Goal: Information Seeking & Learning: Check status

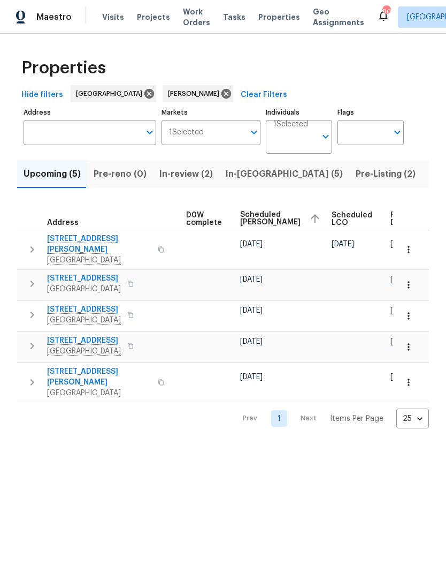
scroll to position [0, 281]
click at [76, 2] on div "Maestro Visits Projects Work Orders Tasks Properties Geo Assignments 90 Atlanta…" at bounding box center [223, 17] width 446 height 34
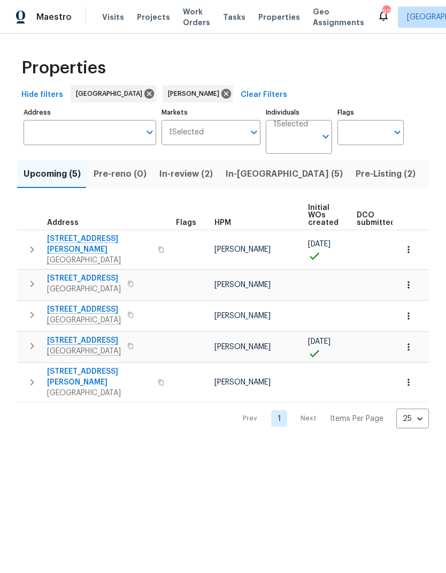
click at [251, 177] on span "In-reno (5)" at bounding box center [284, 173] width 117 height 15
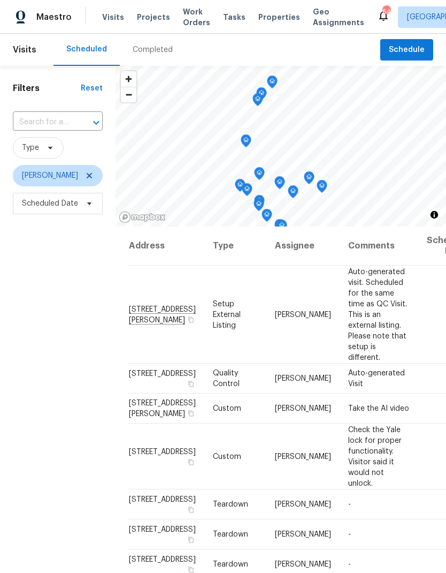
scroll to position [103, 0]
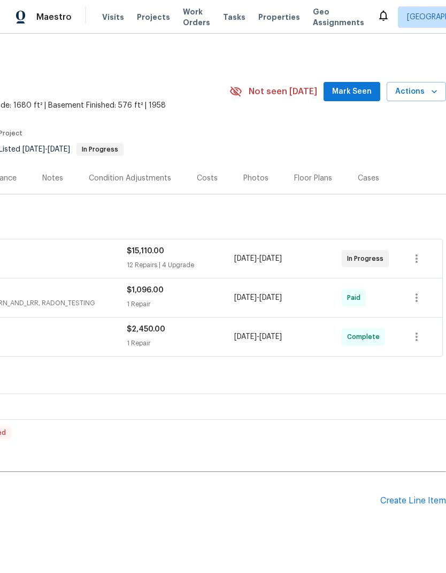
scroll to position [0, 158]
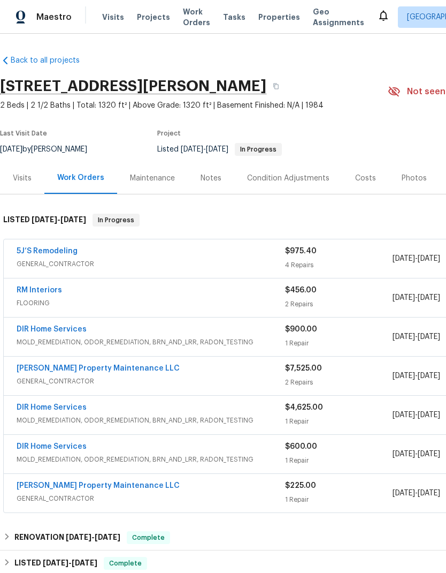
click at [66, 249] on link "5J’S Remodeling" at bounding box center [47, 250] width 61 height 7
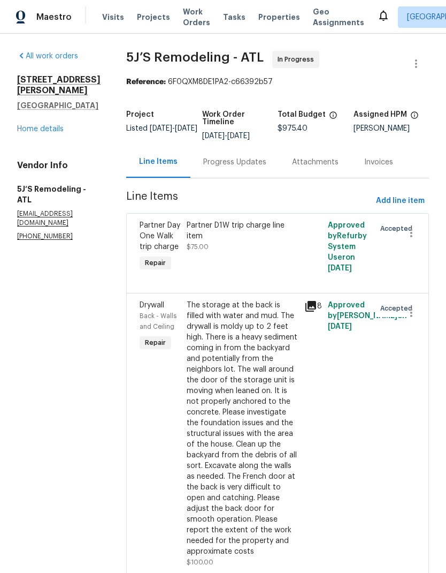
click at [251, 165] on div "Progress Updates" at bounding box center [234, 162] width 63 height 11
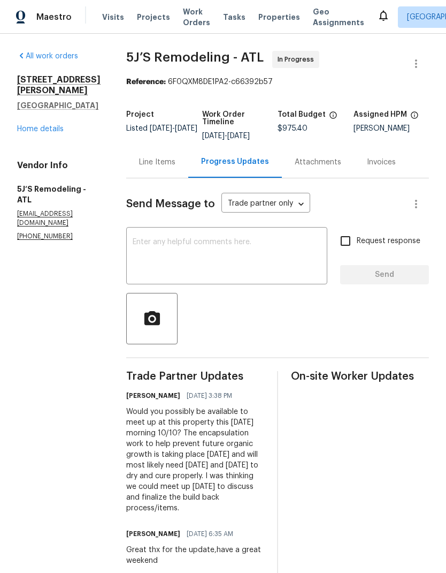
click at [160, 163] on div "Line Items" at bounding box center [157, 162] width 36 height 11
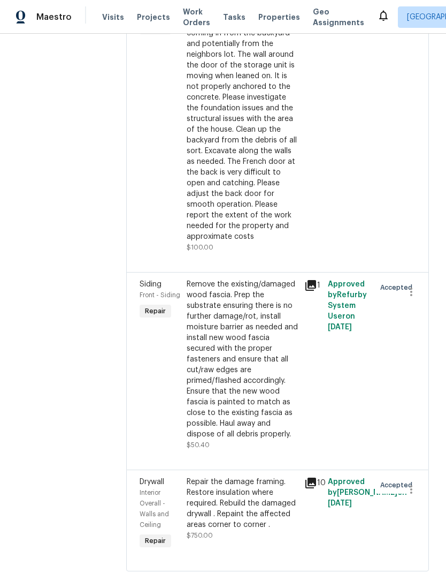
scroll to position [314, 0]
click at [313, 291] on icon at bounding box center [311, 286] width 11 height 11
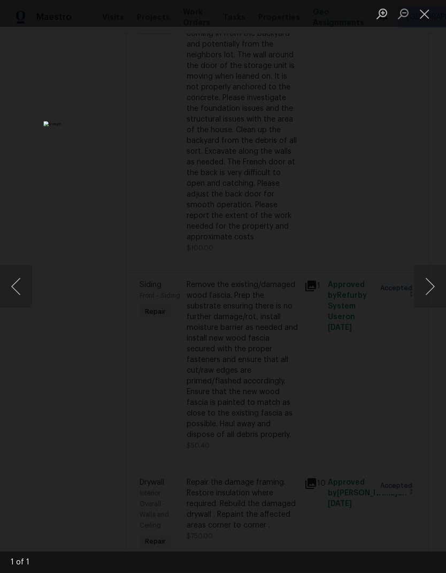
click at [422, 15] on button "Close lightbox" at bounding box center [424, 13] width 21 height 19
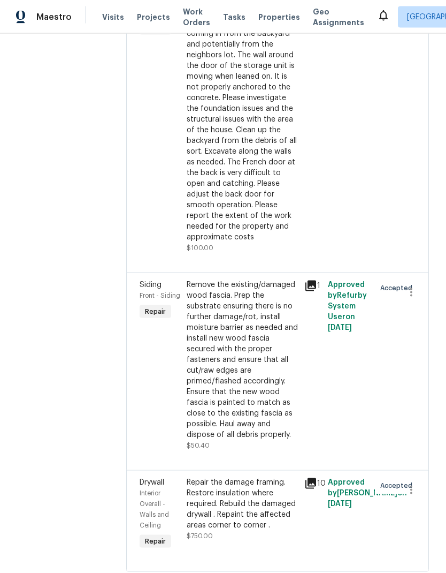
scroll to position [43, 0]
click at [314, 478] on icon at bounding box center [311, 483] width 11 height 11
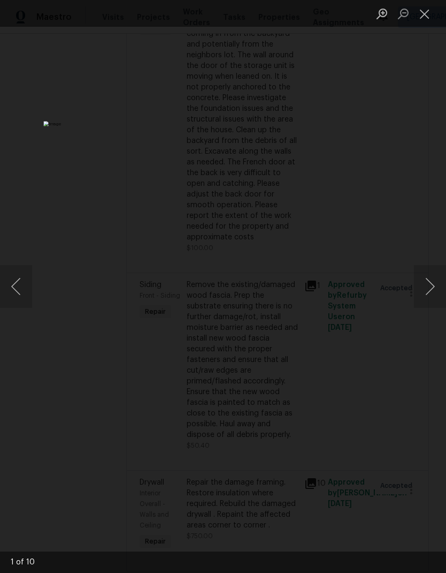
click at [434, 297] on button "Next image" at bounding box center [430, 286] width 32 height 43
click at [427, 284] on button "Next image" at bounding box center [430, 286] width 32 height 43
click at [431, 295] on button "Next image" at bounding box center [430, 286] width 32 height 43
click at [433, 299] on button "Next image" at bounding box center [430, 286] width 32 height 43
click at [432, 289] on button "Next image" at bounding box center [430, 286] width 32 height 43
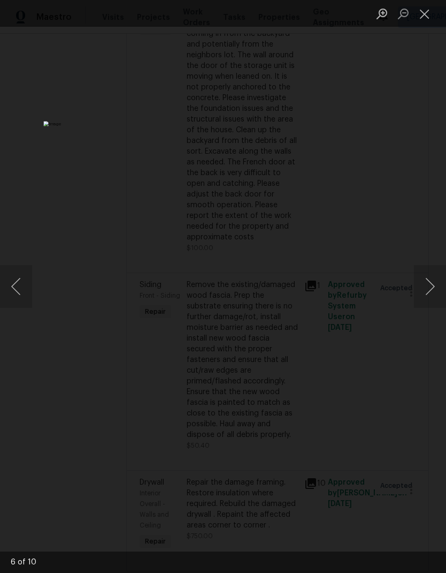
click at [430, 290] on button "Next image" at bounding box center [430, 286] width 32 height 43
click at [430, 289] on button "Next image" at bounding box center [430, 286] width 32 height 43
click at [431, 289] on button "Next image" at bounding box center [430, 286] width 32 height 43
click at [21, 292] on button "Previous image" at bounding box center [16, 286] width 32 height 43
click at [433, 284] on button "Next image" at bounding box center [430, 286] width 32 height 43
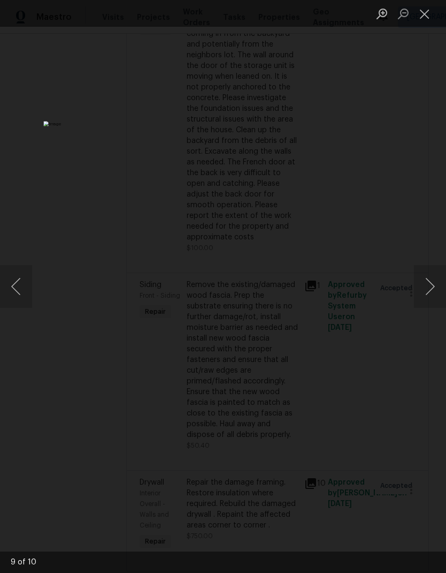
click at [431, 286] on button "Next image" at bounding box center [430, 286] width 32 height 43
click at [431, 290] on button "Next image" at bounding box center [430, 286] width 32 height 43
click at [432, 289] on button "Next image" at bounding box center [430, 286] width 32 height 43
click at [431, 291] on button "Next image" at bounding box center [430, 286] width 32 height 43
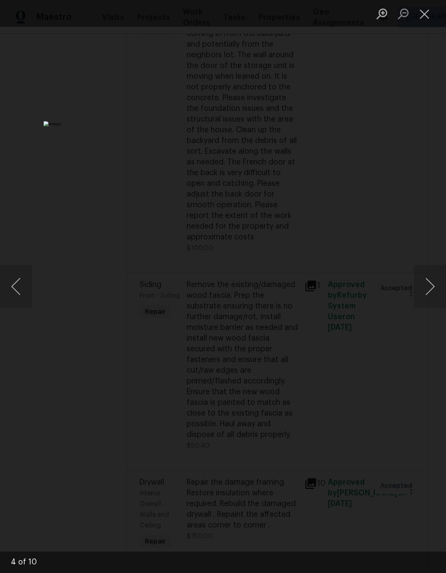
click at [427, 18] on button "Close lightbox" at bounding box center [424, 13] width 21 height 19
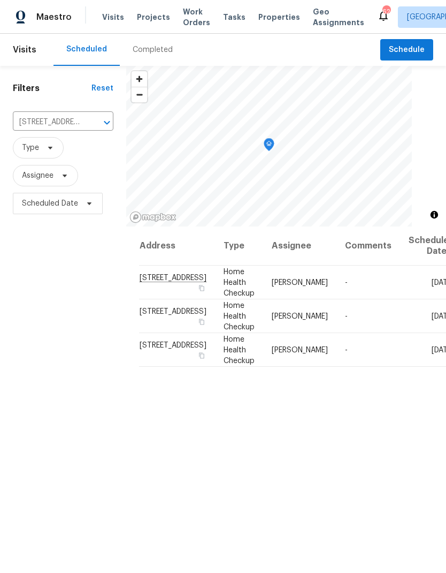
click at [88, 119] on icon "Clear" at bounding box center [93, 122] width 11 height 11
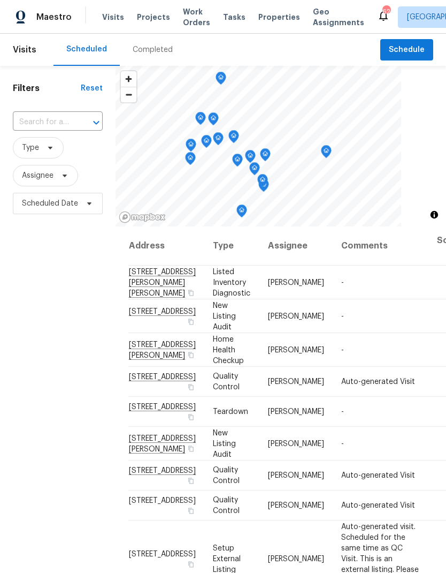
click at [42, 128] on input "text" at bounding box center [43, 122] width 60 height 17
type input "7004"
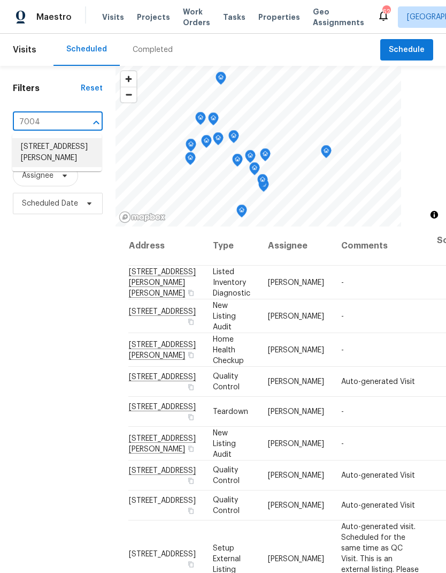
click at [35, 156] on li "[STREET_ADDRESS][PERSON_NAME]" at bounding box center [56, 152] width 89 height 29
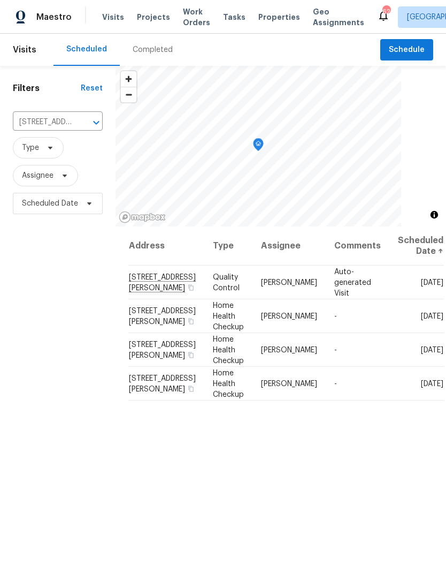
click at [146, 18] on span "Projects" at bounding box center [153, 17] width 33 height 11
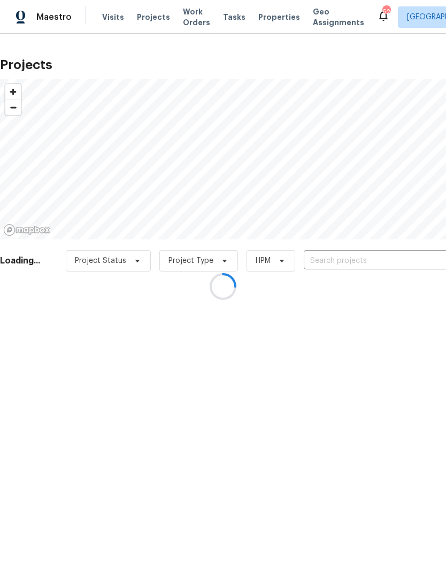
click at [345, 260] on input "text" at bounding box center [365, 261] width 123 height 17
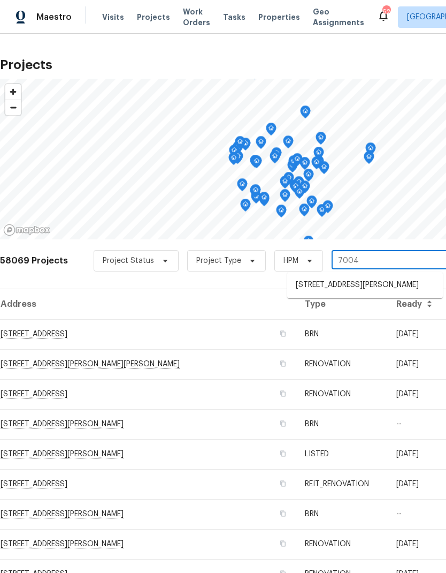
type input "7004"
click at [351, 282] on li "[STREET_ADDRESS][PERSON_NAME]" at bounding box center [365, 285] width 156 height 18
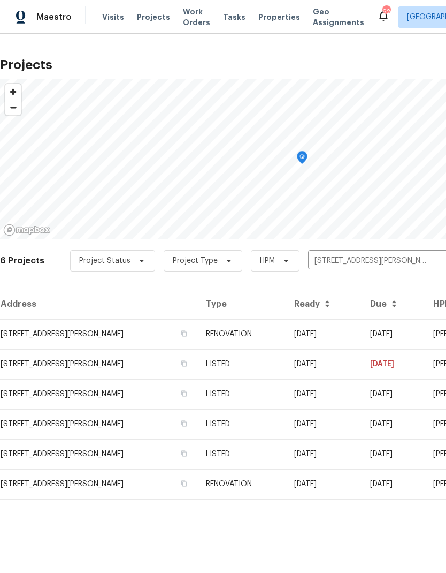
click at [122, 362] on td "[STREET_ADDRESS][PERSON_NAME]" at bounding box center [99, 364] width 198 height 30
